Goal: Task Accomplishment & Management: Use online tool/utility

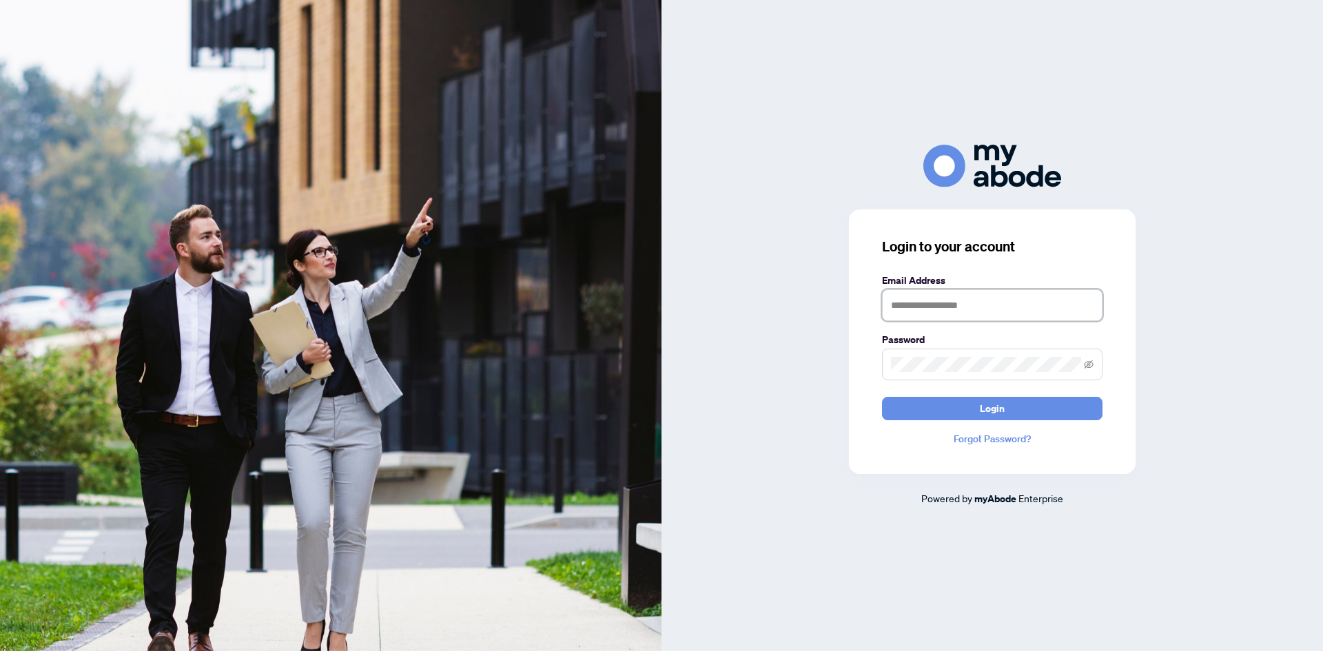
click at [929, 307] on input "text" at bounding box center [992, 305] width 221 height 32
type input "**********"
click at [882, 397] on button "Login" at bounding box center [992, 408] width 221 height 23
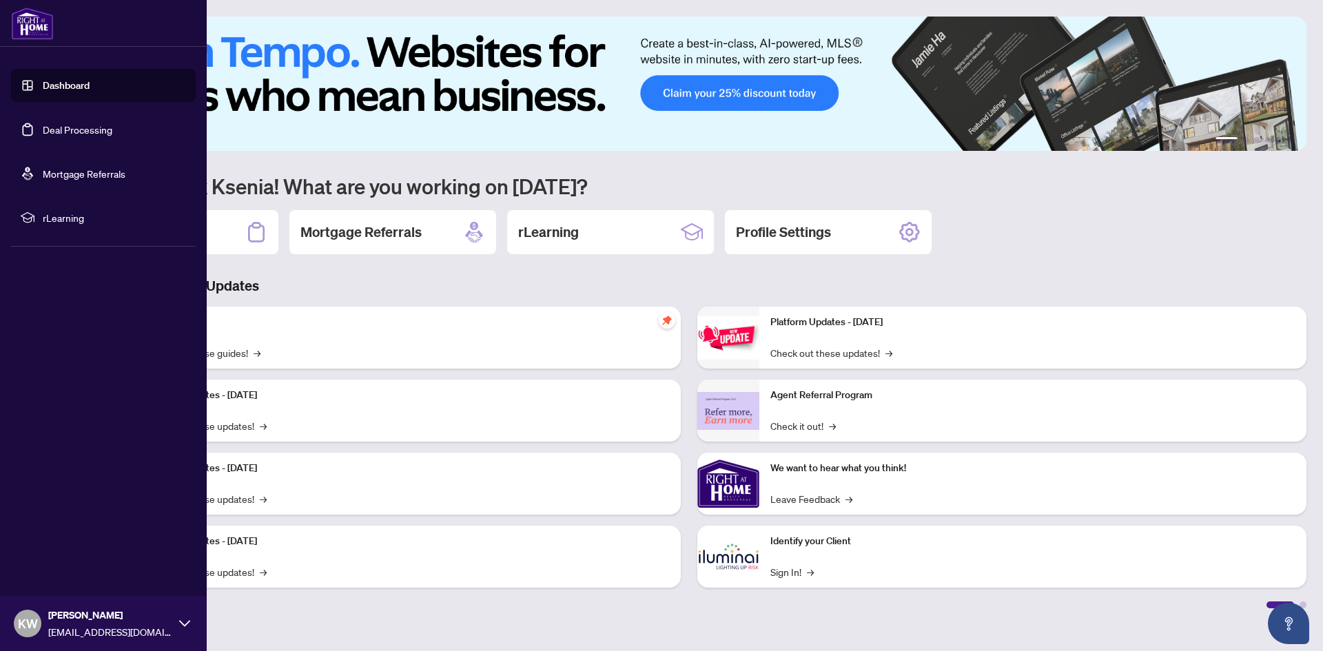
click at [52, 130] on link "Deal Processing" at bounding box center [78, 129] width 70 height 12
